Goal: Obtain resource: Download file/media

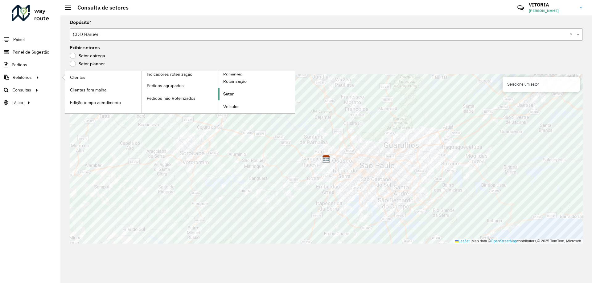
click at [227, 95] on span "Setor" at bounding box center [228, 94] width 10 height 6
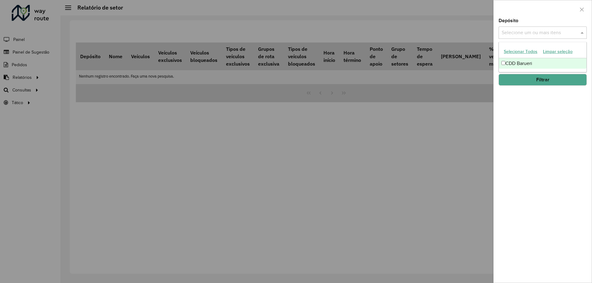
click at [525, 29] on div "Selecione um ou mais itens" at bounding box center [543, 33] width 88 height 12
click at [515, 68] on div "CDD Barueri" at bounding box center [543, 63] width 88 height 10
click at [518, 79] on button "Filtrar" at bounding box center [543, 80] width 88 height 12
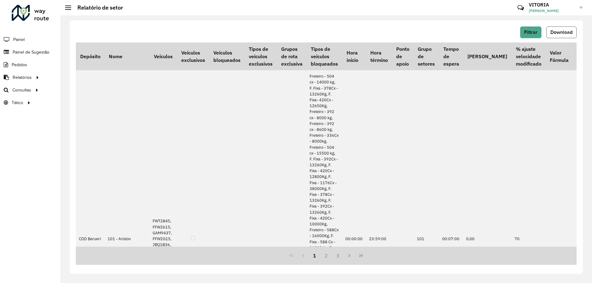
click at [564, 34] on span "Download" at bounding box center [562, 32] width 22 height 5
click at [91, 103] on link "Setores" at bounding box center [103, 103] width 76 height 12
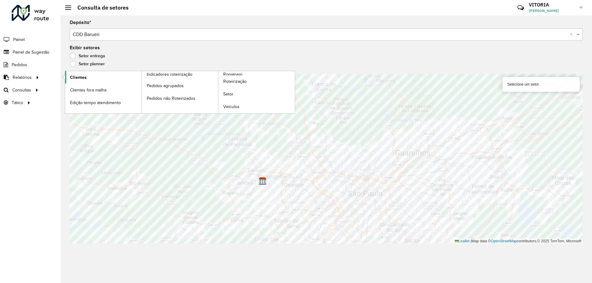
click at [96, 76] on link "Clientes" at bounding box center [103, 77] width 76 height 12
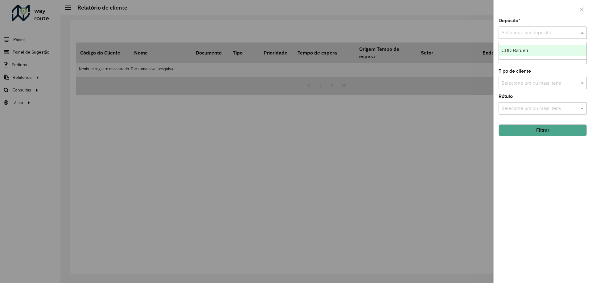
click at [523, 31] on input "text" at bounding box center [537, 32] width 70 height 7
click at [525, 51] on span "CDD Barueri" at bounding box center [514, 50] width 27 height 5
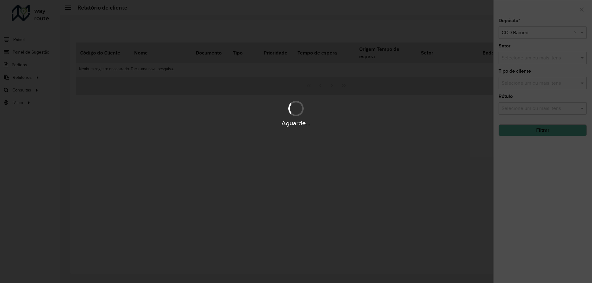
click at [530, 83] on div "Aguarde..." at bounding box center [296, 141] width 592 height 283
click at [530, 84] on hb-app "Aguarde... Pop-up bloqueado! Seu navegador bloqueou automáticamente a abertura …" at bounding box center [296, 141] width 592 height 283
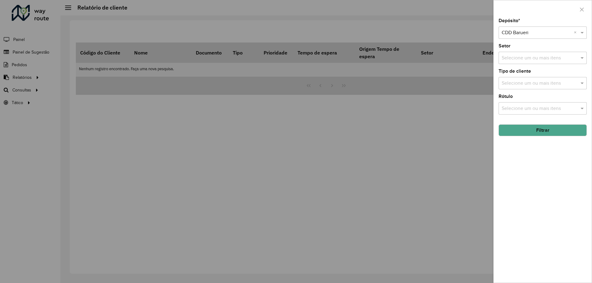
click at [530, 84] on input "text" at bounding box center [539, 83] width 79 height 7
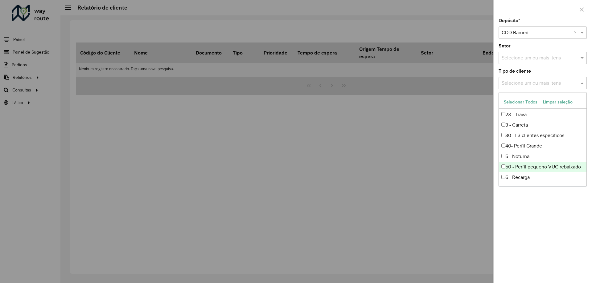
scroll to position [62, 0]
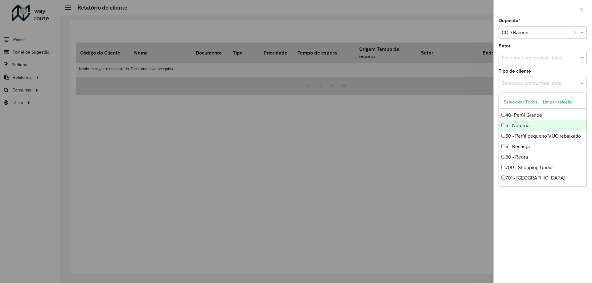
click at [524, 127] on div "5 - Noturna" at bounding box center [543, 126] width 88 height 10
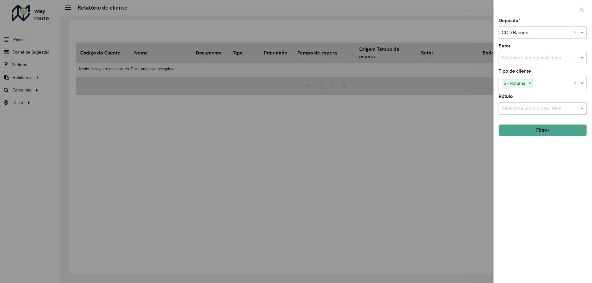
click at [584, 82] on span at bounding box center [583, 83] width 8 height 7
click at [564, 135] on button "Filtrar" at bounding box center [543, 131] width 88 height 12
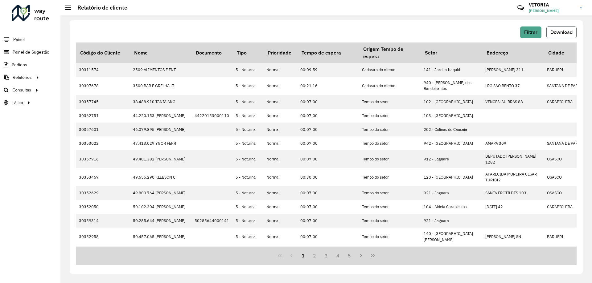
click at [567, 33] on span "Download" at bounding box center [562, 32] width 22 height 5
